Goal: Check status: Check status

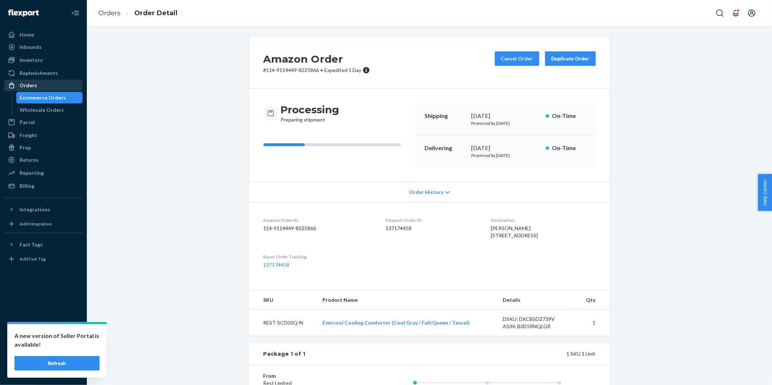
click at [37, 84] on div "Orders" at bounding box center [43, 85] width 77 height 10
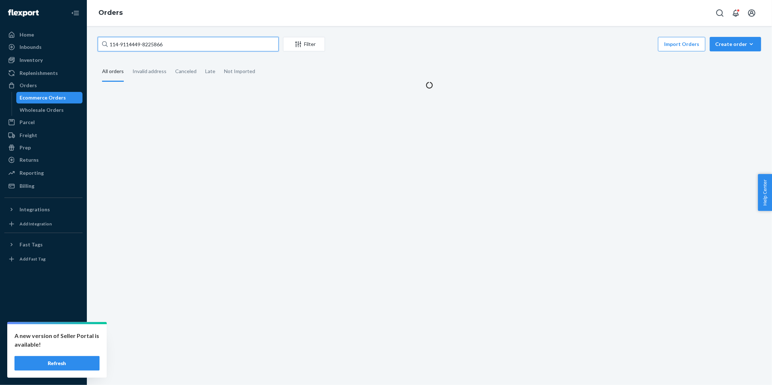
click at [198, 43] on input "114-9114449-8225866" at bounding box center [188, 44] width 181 height 14
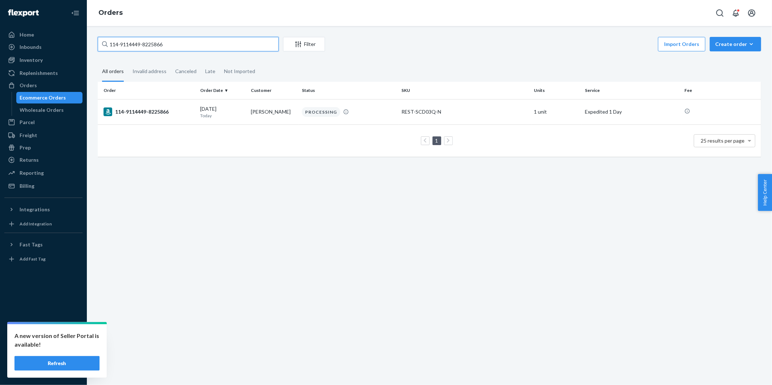
click at [198, 43] on input "114-9114449-8225866" at bounding box center [188, 44] width 181 height 14
paste input "5986926-4231427"
type input "114-5986926-4231427"
click at [150, 114] on div "114-5986926-4231427" at bounding box center [149, 112] width 91 height 9
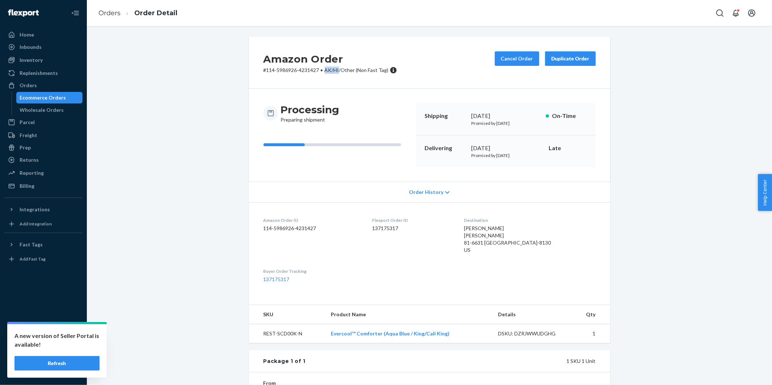
drag, startPoint x: 326, startPoint y: 68, endPoint x: 340, endPoint y: 69, distance: 13.4
click at [340, 69] on span "AK/HI/Other (Non Fast Tag)" at bounding box center [357, 70] width 64 height 6
copy span "AK/HI"
click at [27, 88] on div "Orders" at bounding box center [28, 85] width 17 height 7
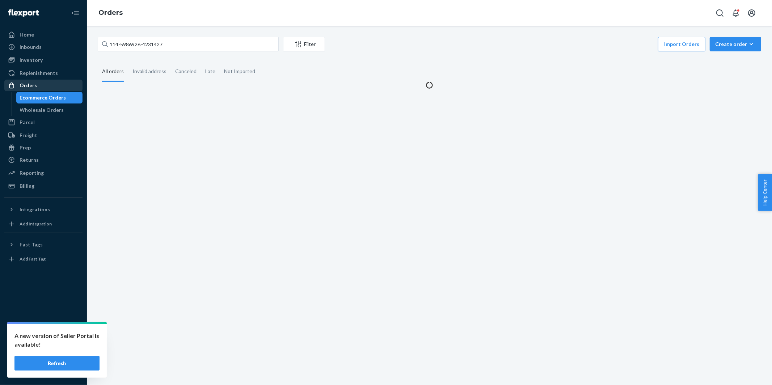
click at [27, 88] on div "Orders" at bounding box center [28, 85] width 17 height 7
click at [223, 44] on input "114-5986926-4231427" at bounding box center [188, 44] width 181 height 14
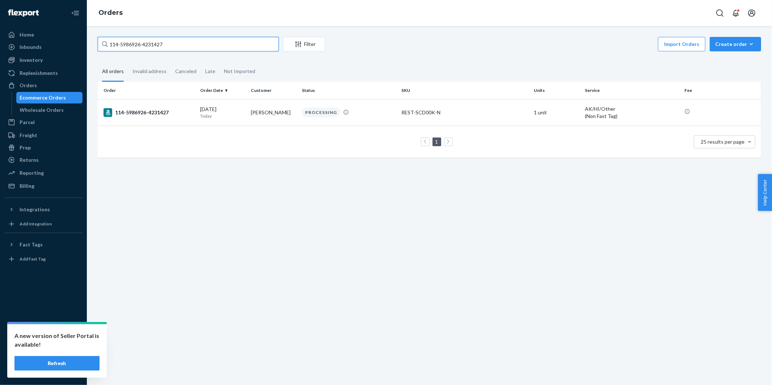
click at [223, 44] on input "114-5986926-4231427" at bounding box center [188, 44] width 181 height 14
paste input "3-8809210-4008218"
type input "113-8809210-4008218"
click at [159, 111] on div "113-8809210-4008218" at bounding box center [149, 112] width 91 height 9
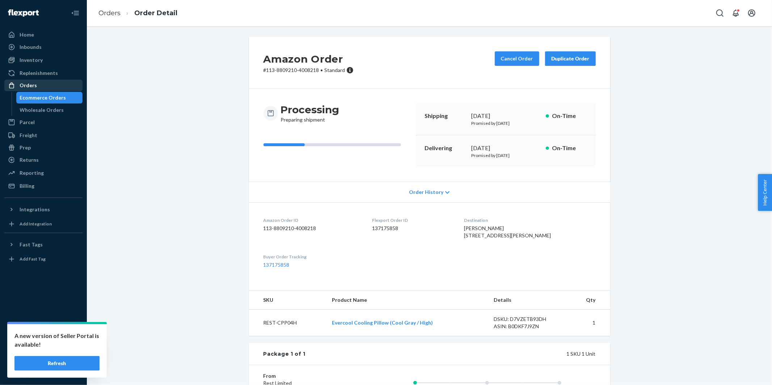
click at [33, 80] on div "Orders" at bounding box center [43, 85] width 77 height 10
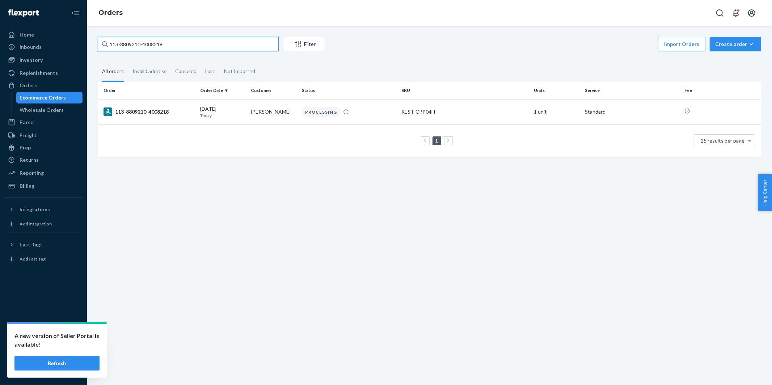
click at [192, 47] on input "113-8809210-4008218" at bounding box center [188, 44] width 181 height 14
click at [191, 47] on input "113-8809210-4008218" at bounding box center [188, 44] width 181 height 14
click at [191, 48] on input "113-8809210-4008218" at bounding box center [188, 44] width 181 height 14
paste input "5896393-8198611"
type input "113-5896393-8198611"
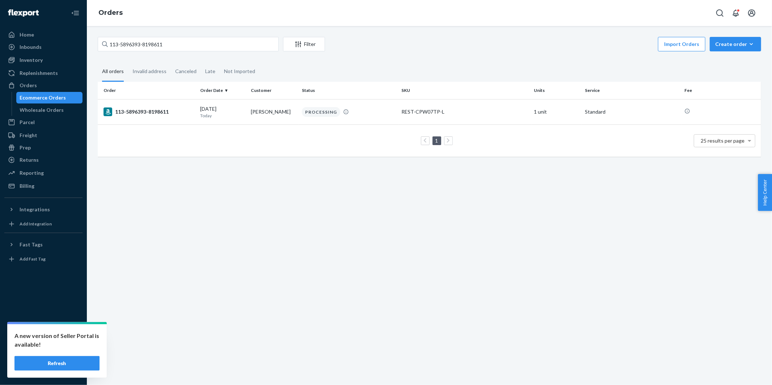
click at [160, 114] on div "113-5896393-8198611" at bounding box center [149, 112] width 91 height 9
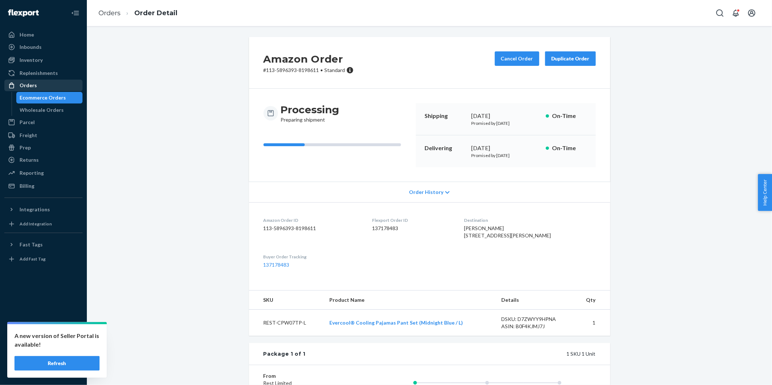
click at [37, 88] on div "Orders" at bounding box center [43, 85] width 77 height 10
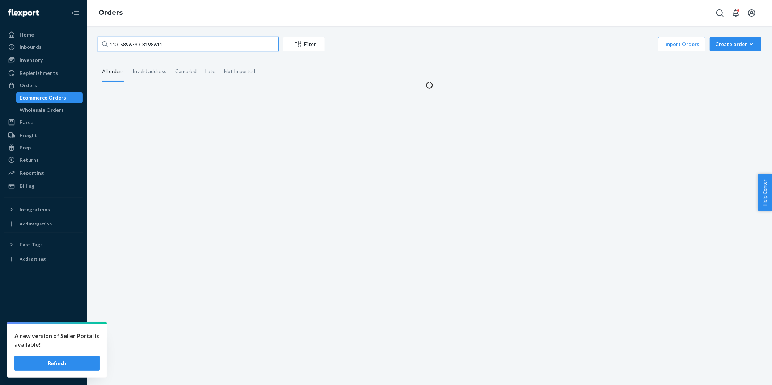
click at [176, 45] on input "113-5896393-8198611" at bounding box center [188, 44] width 181 height 14
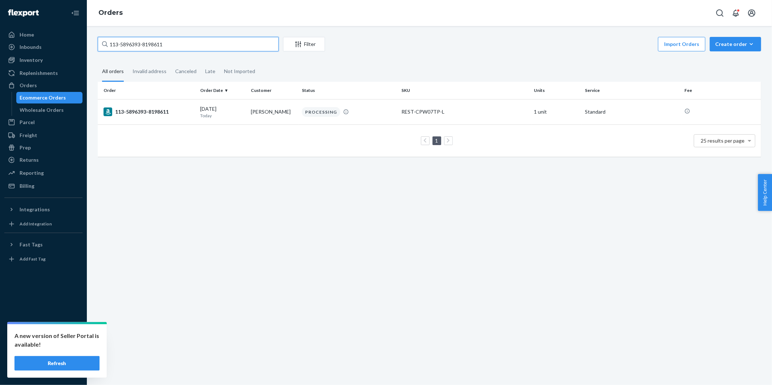
click at [176, 45] on input "113-5896393-8198611" at bounding box center [188, 44] width 181 height 14
click at [175, 45] on input "113-5896393-8198611" at bounding box center [188, 44] width 181 height 14
paste input "1-9263543-3198624"
type input "111-9263543-3198624"
click at [160, 114] on div "111-9263543-3198624" at bounding box center [149, 112] width 91 height 9
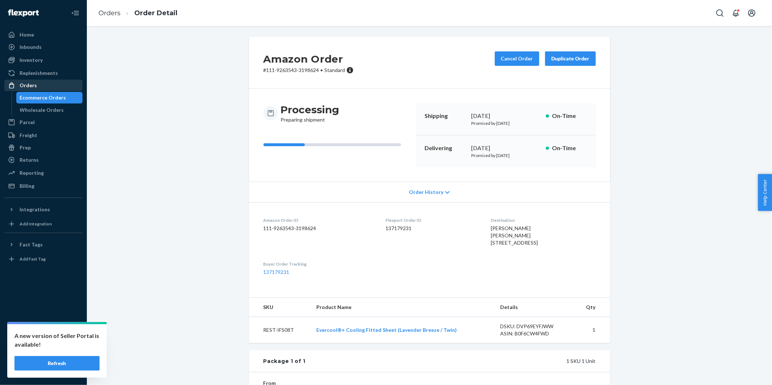
click at [46, 87] on div "Orders" at bounding box center [43, 85] width 77 height 10
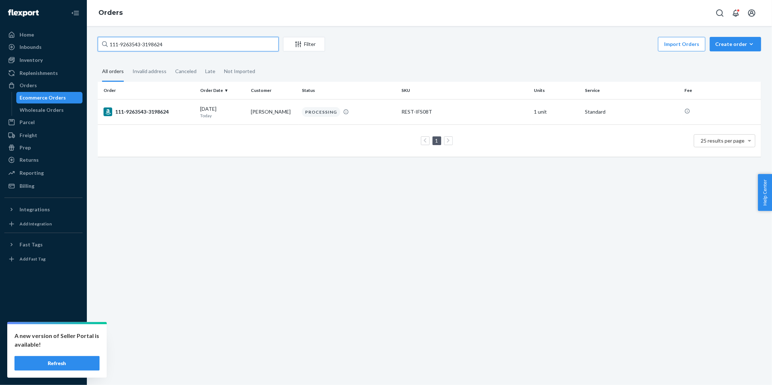
click at [216, 46] on input "111-9263543-3198624" at bounding box center [188, 44] width 181 height 14
click at [217, 46] on input "111-9263543-3198624" at bounding box center [188, 44] width 181 height 14
paste input "3-3003757-3949852"
type input "113-3003757-3949852"
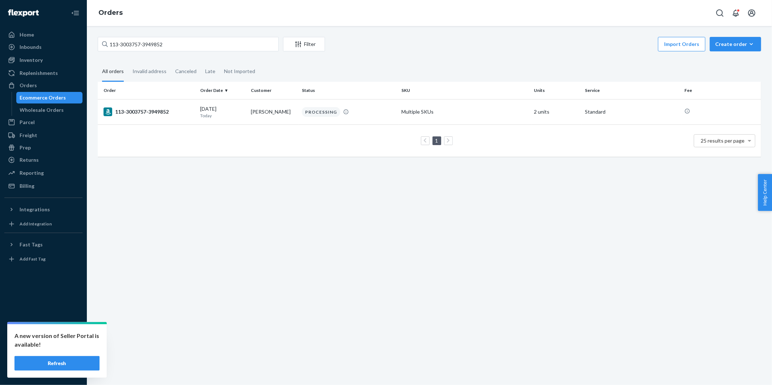
click at [173, 112] on div "113-3003757-3949852" at bounding box center [149, 112] width 91 height 9
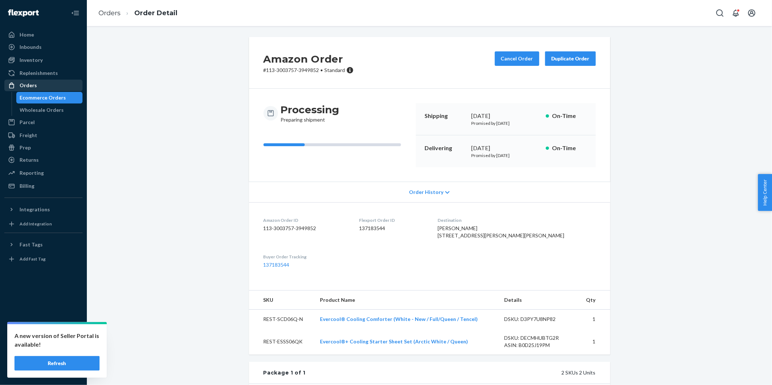
click at [24, 86] on div "Orders" at bounding box center [28, 85] width 17 height 7
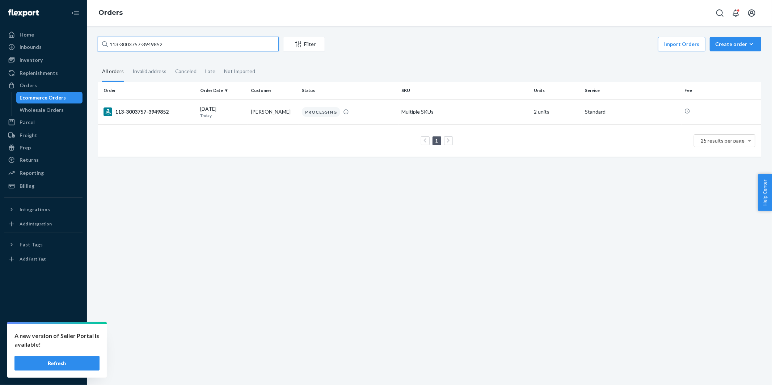
click at [193, 48] on input "113-3003757-3949852" at bounding box center [188, 44] width 181 height 14
paste input "4-7038183-4193015"
type input "114-7038183-4193015"
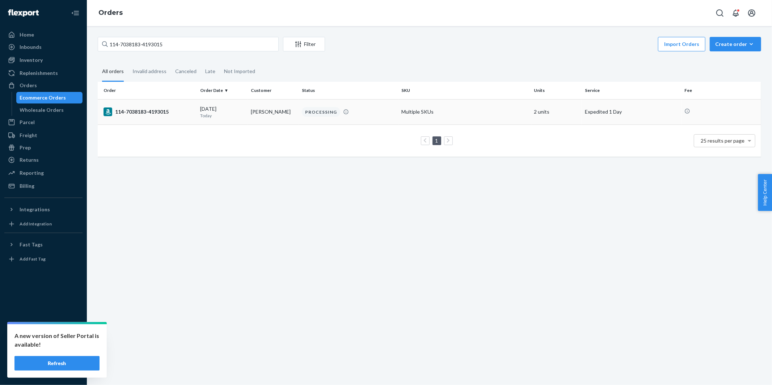
click at [173, 109] on div "114-7038183-4193015" at bounding box center [149, 112] width 91 height 9
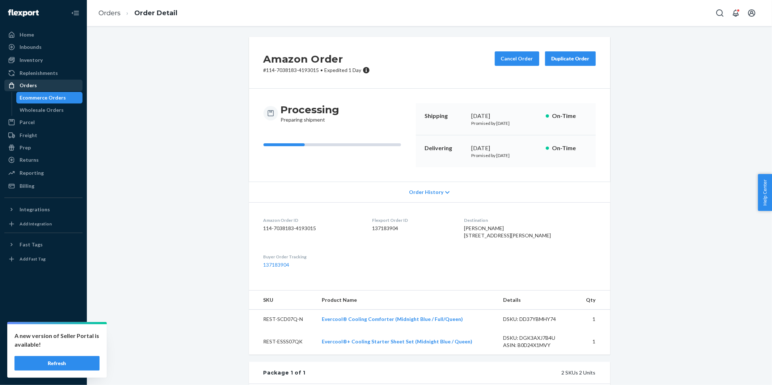
click at [17, 85] on div at bounding box center [14, 85] width 12 height 7
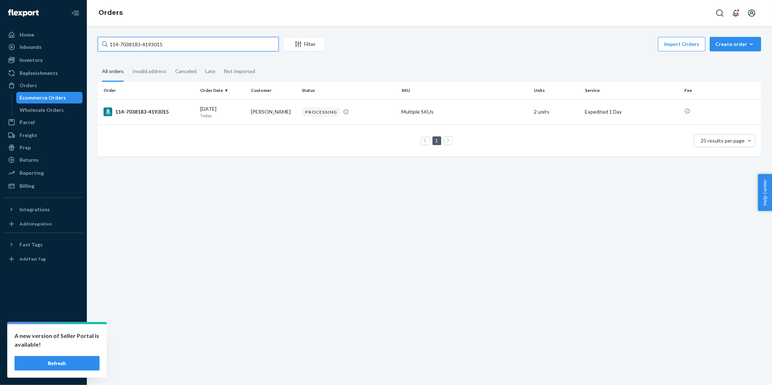
click at [194, 46] on input "114-7038183-4193015" at bounding box center [188, 44] width 181 height 14
paste input "392683-047220"
type input "114-7392683-0472205"
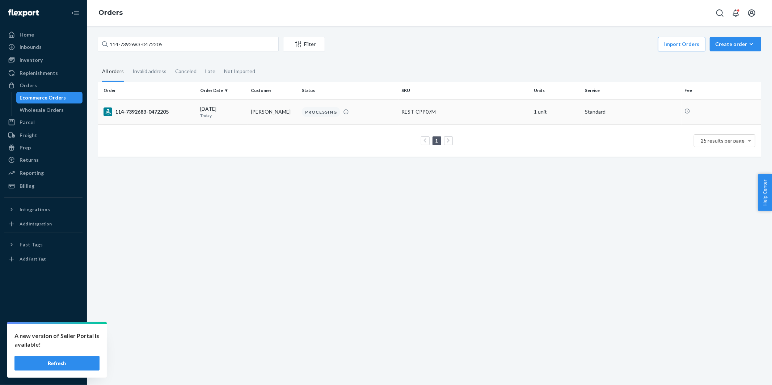
click at [139, 115] on div "114-7392683-0472205" at bounding box center [149, 112] width 91 height 9
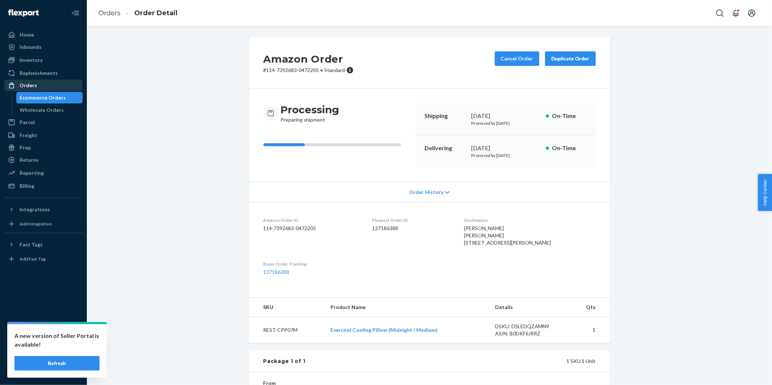
click at [36, 86] on div "Orders" at bounding box center [43, 85] width 77 height 10
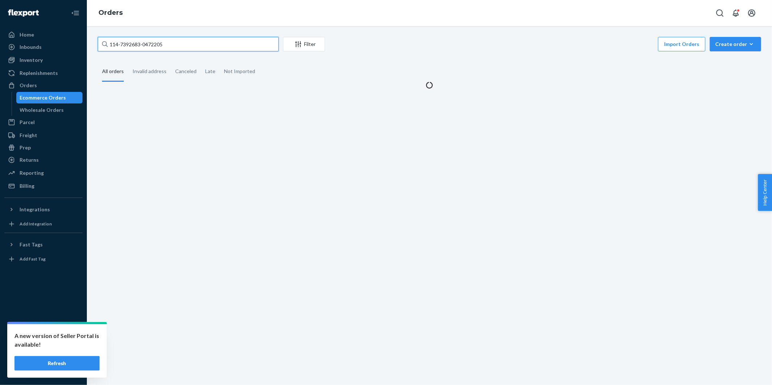
click at [196, 45] on input "114-7392683-0472205" at bounding box center [188, 44] width 181 height 14
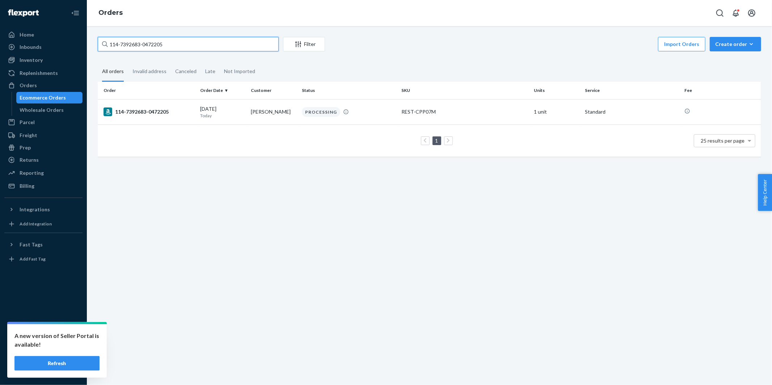
click at [196, 45] on input "114-7392683-0472205" at bounding box center [188, 44] width 181 height 14
paste input "1-1017147-6134630"
type input "111-1017147-6134630"
click at [146, 112] on div "111-1017147-6134630" at bounding box center [149, 112] width 91 height 9
